Goal: Task Accomplishment & Management: Manage account settings

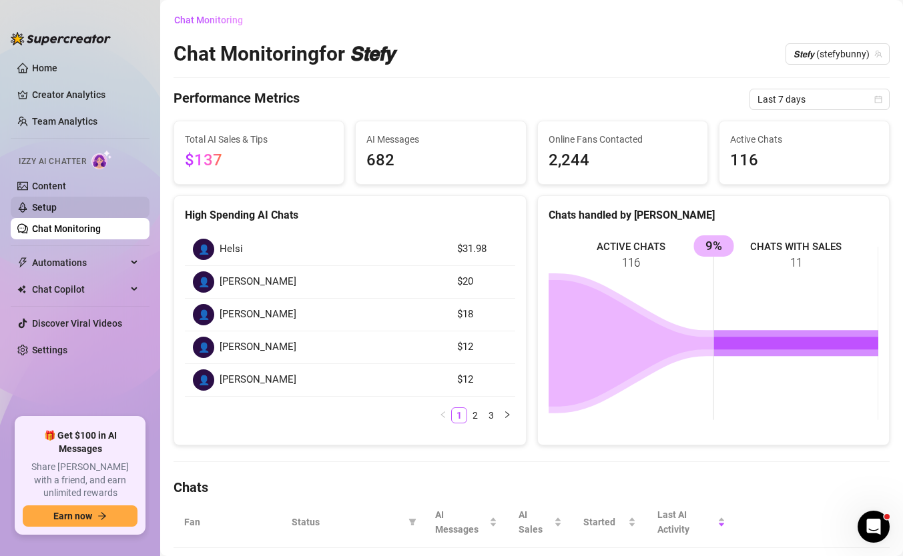
click at [57, 205] on link "Setup" at bounding box center [44, 207] width 25 height 11
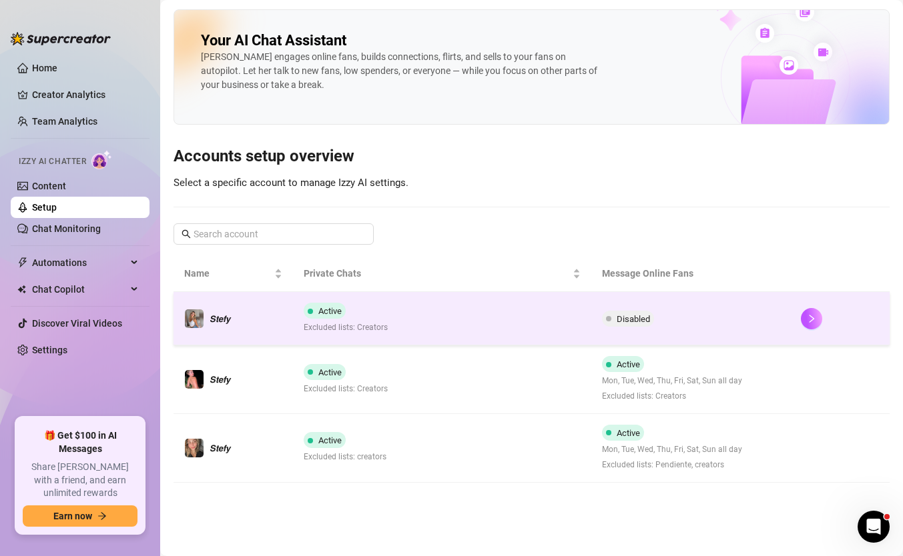
click at [680, 326] on td "Disabled" at bounding box center [690, 318] width 199 height 53
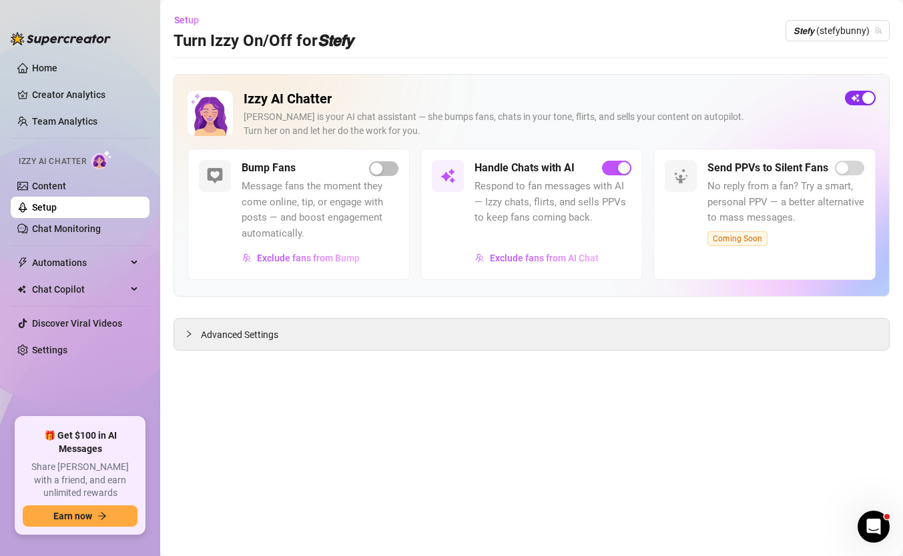
click at [873, 99] on div "button" at bounding box center [868, 98] width 12 height 12
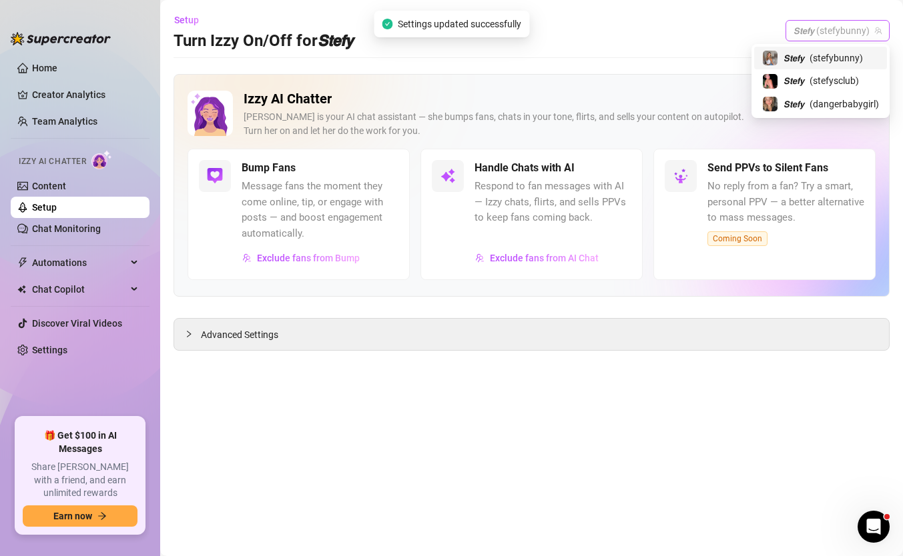
click at [857, 37] on span "𝙎𝙩𝙚𝙛𝙮 (stefybunny)" at bounding box center [837, 31] width 88 height 20
click at [833, 76] on span "( stefysclub )" at bounding box center [833, 80] width 49 height 15
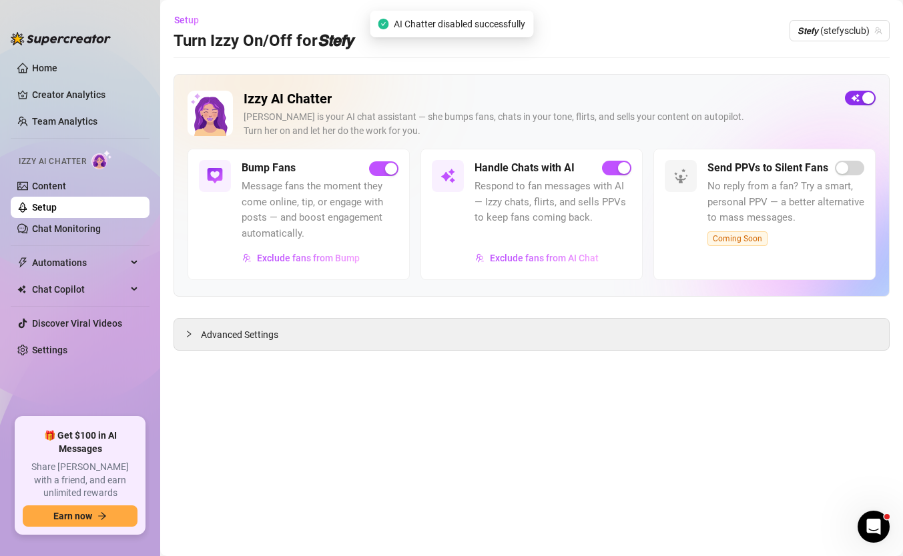
click at [863, 95] on div "button" at bounding box center [868, 98] width 12 height 12
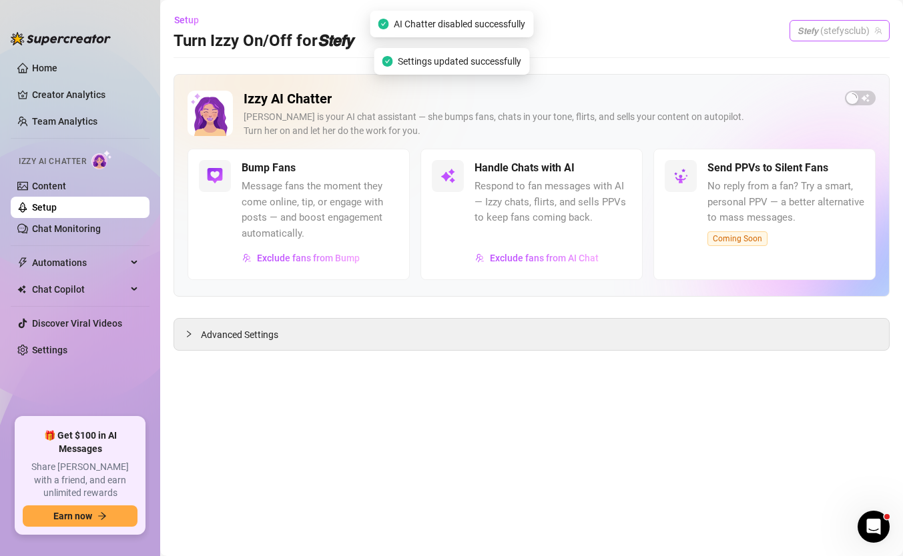
click at [857, 37] on span "𝙎𝙩𝙚𝙛𝙮 (stefysclub)" at bounding box center [839, 31] width 84 height 20
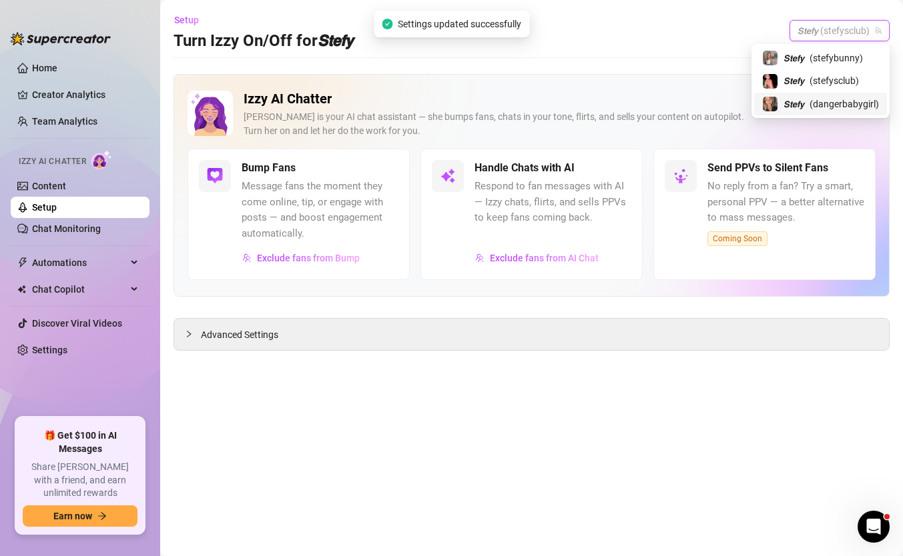
click at [823, 100] on span "( dangerbabygirl )" at bounding box center [843, 104] width 69 height 15
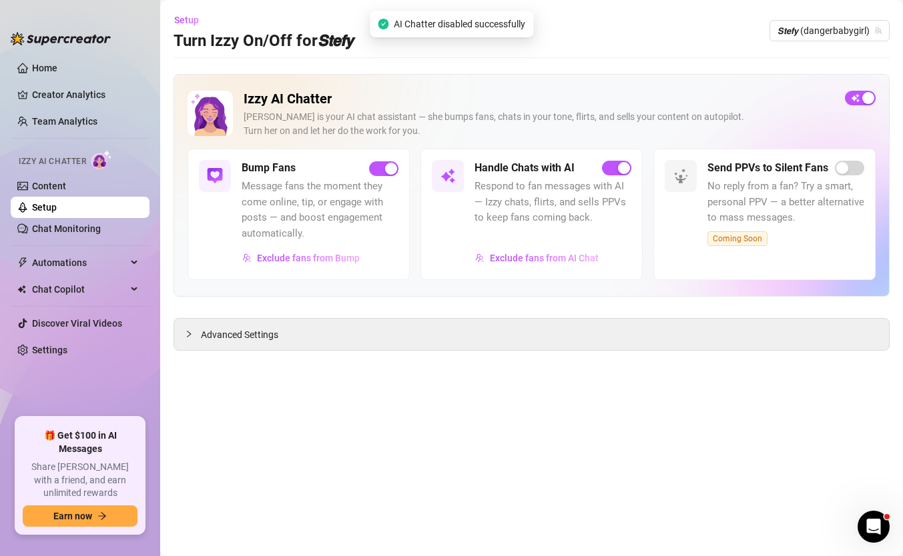
click at [865, 97] on div "button" at bounding box center [868, 98] width 12 height 12
